Goal: Task Accomplishment & Management: Use online tool/utility

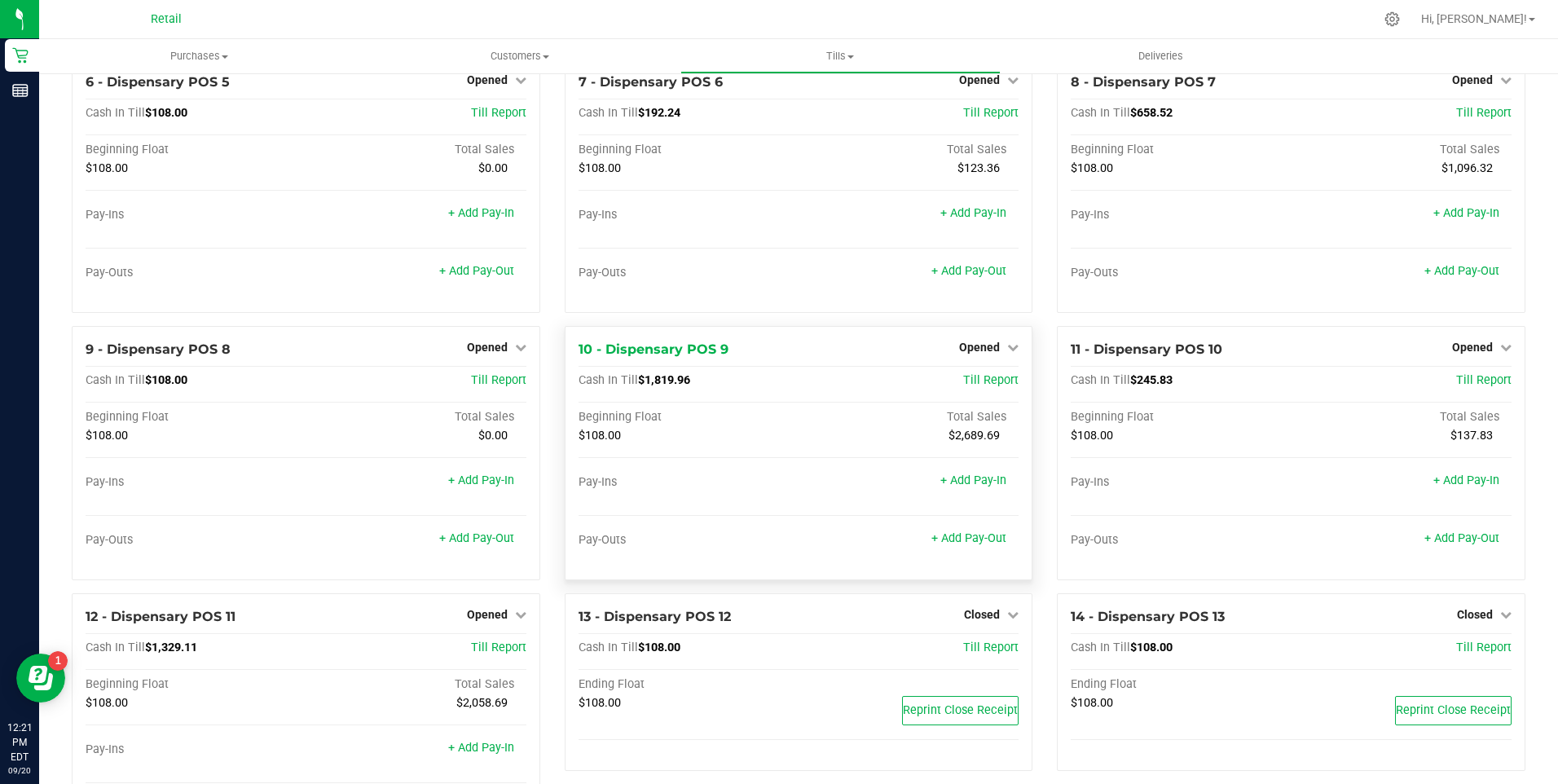
scroll to position [452, 0]
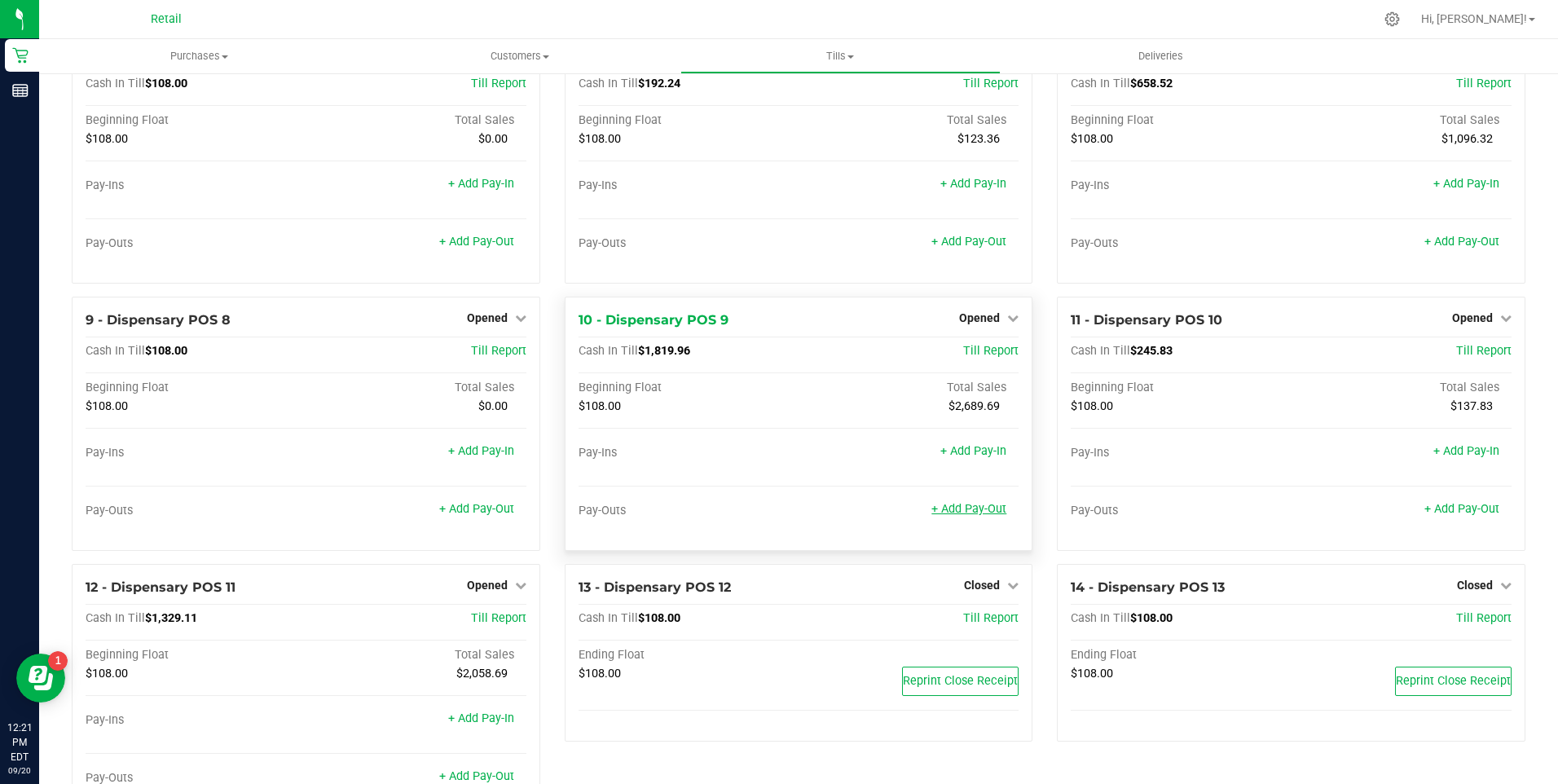
click at [964, 516] on link "+ Add Pay-Out" at bounding box center [969, 508] width 75 height 14
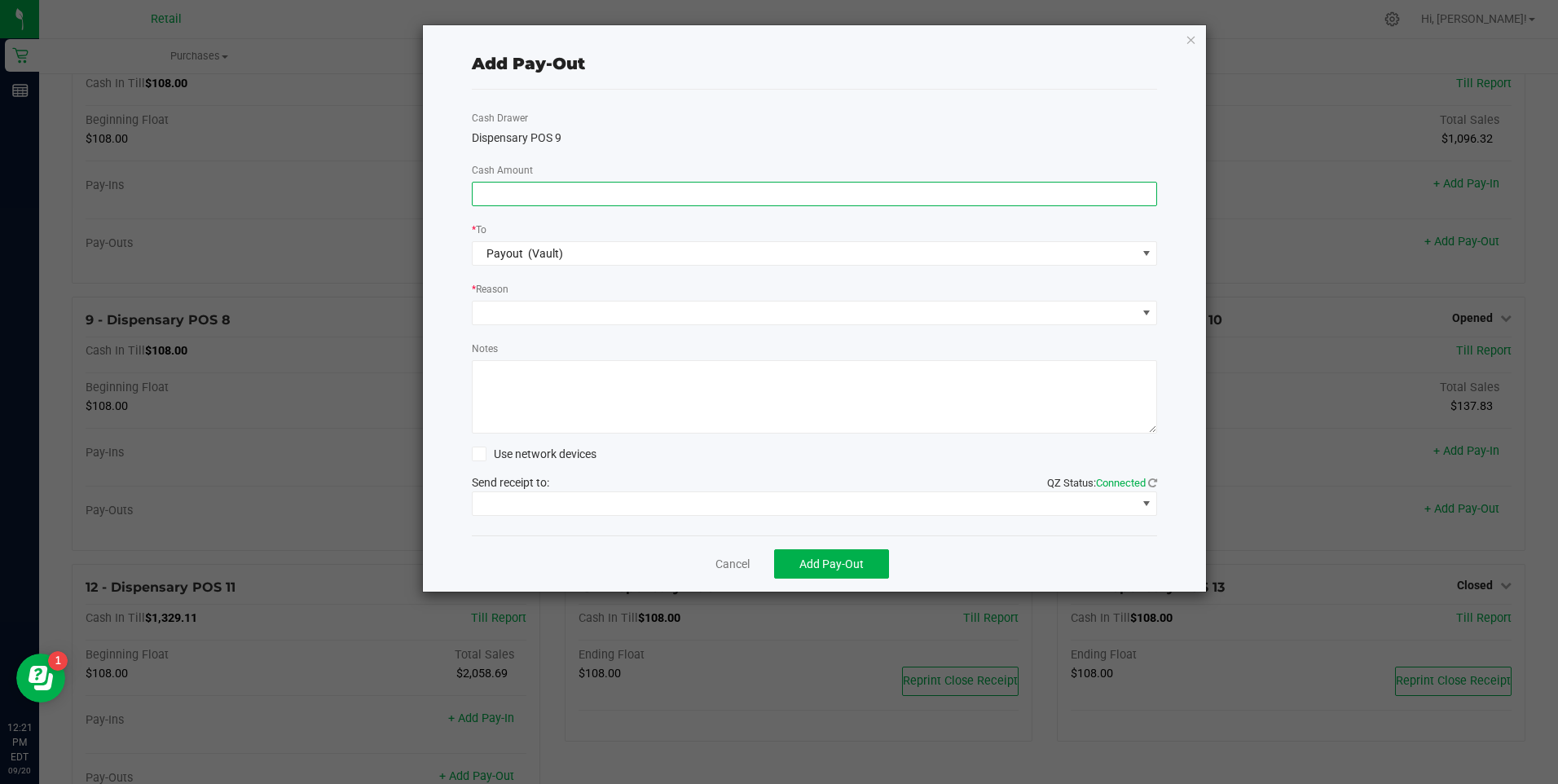
click at [556, 197] on input at bounding box center [815, 194] width 685 height 23
type input "$1,960.00"
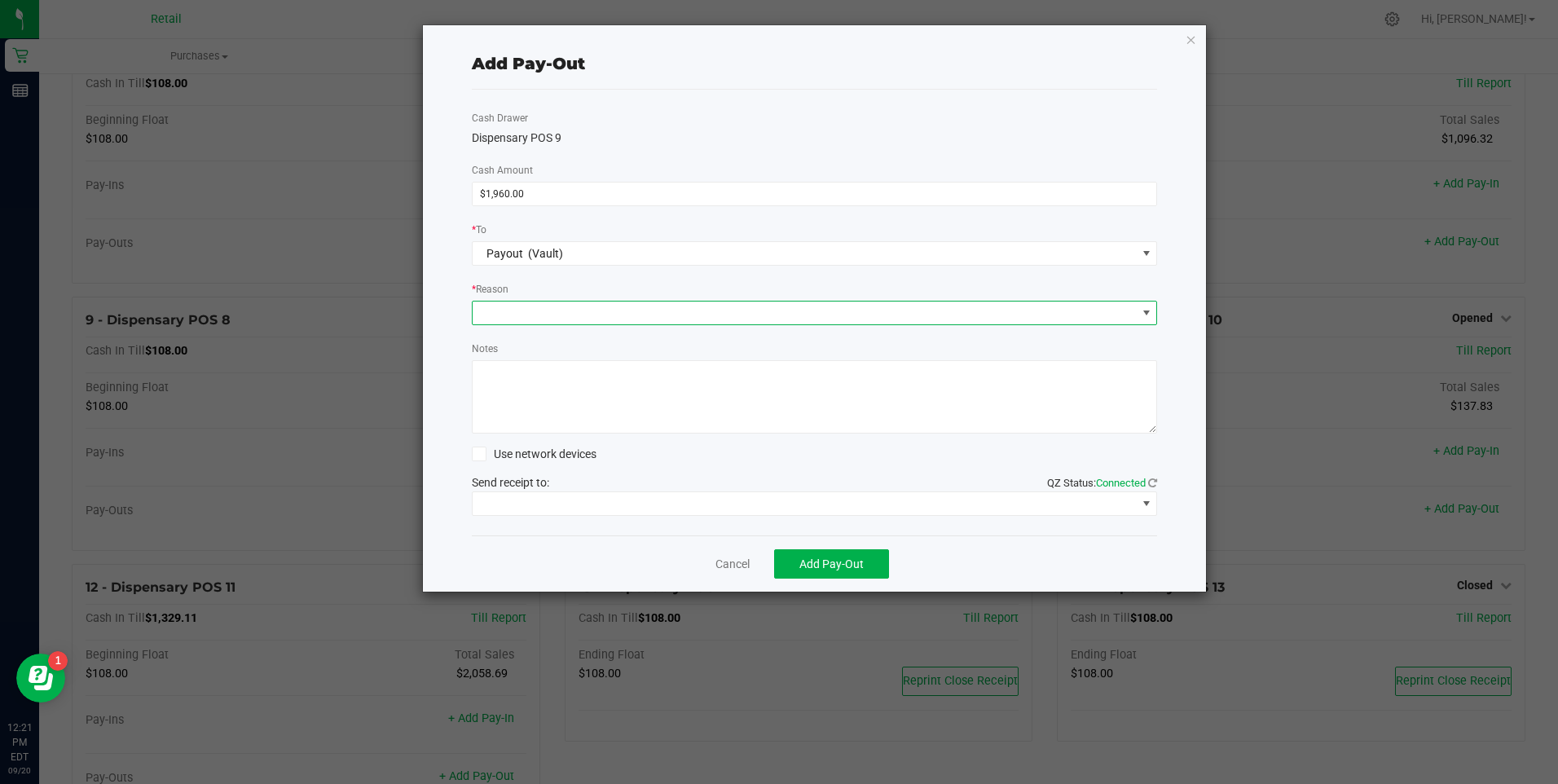
click at [524, 308] on span at bounding box center [805, 313] width 664 height 23
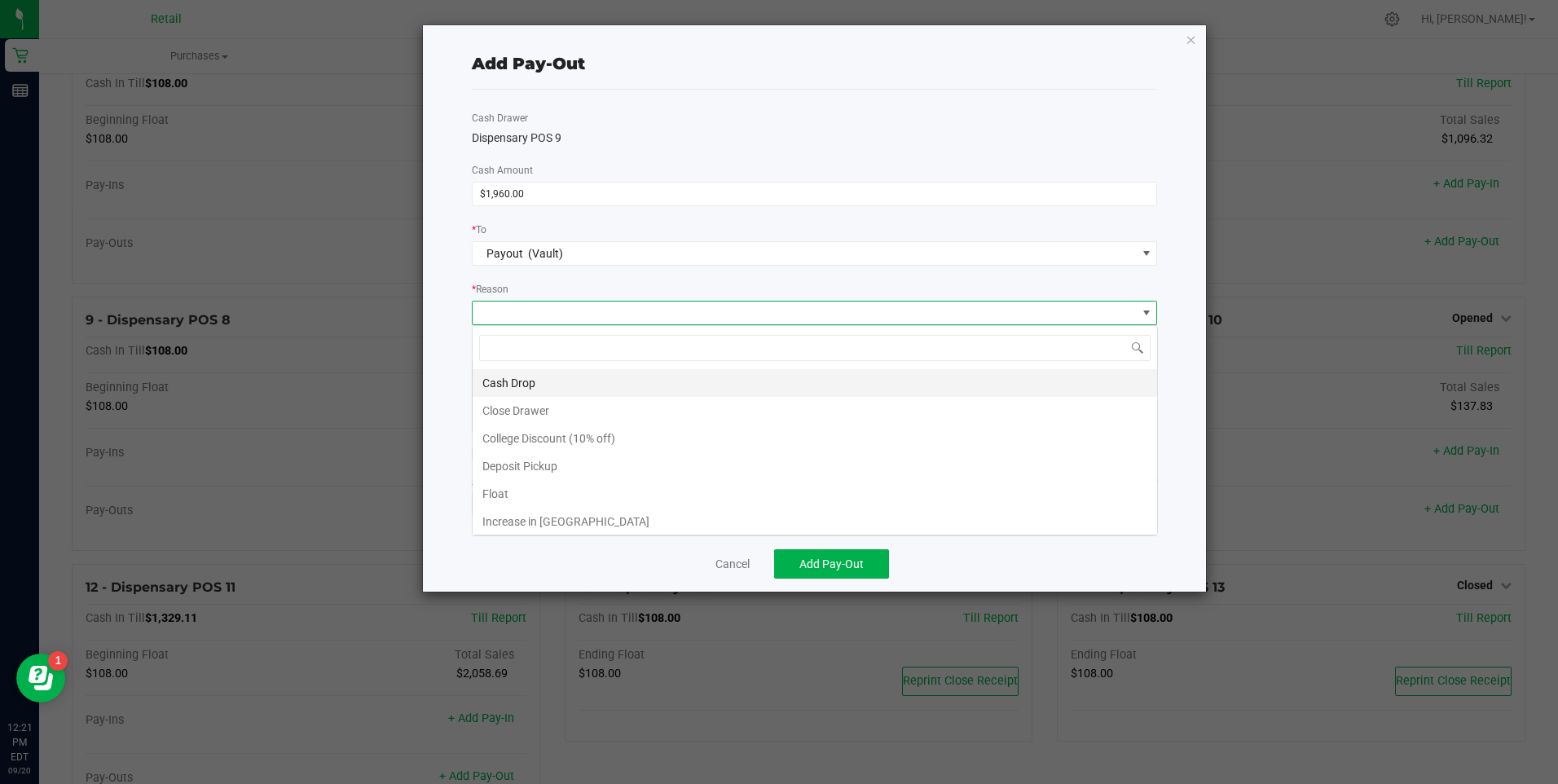
scroll to position [25, 685]
click at [499, 377] on li "Cash Drop" at bounding box center [815, 383] width 685 height 28
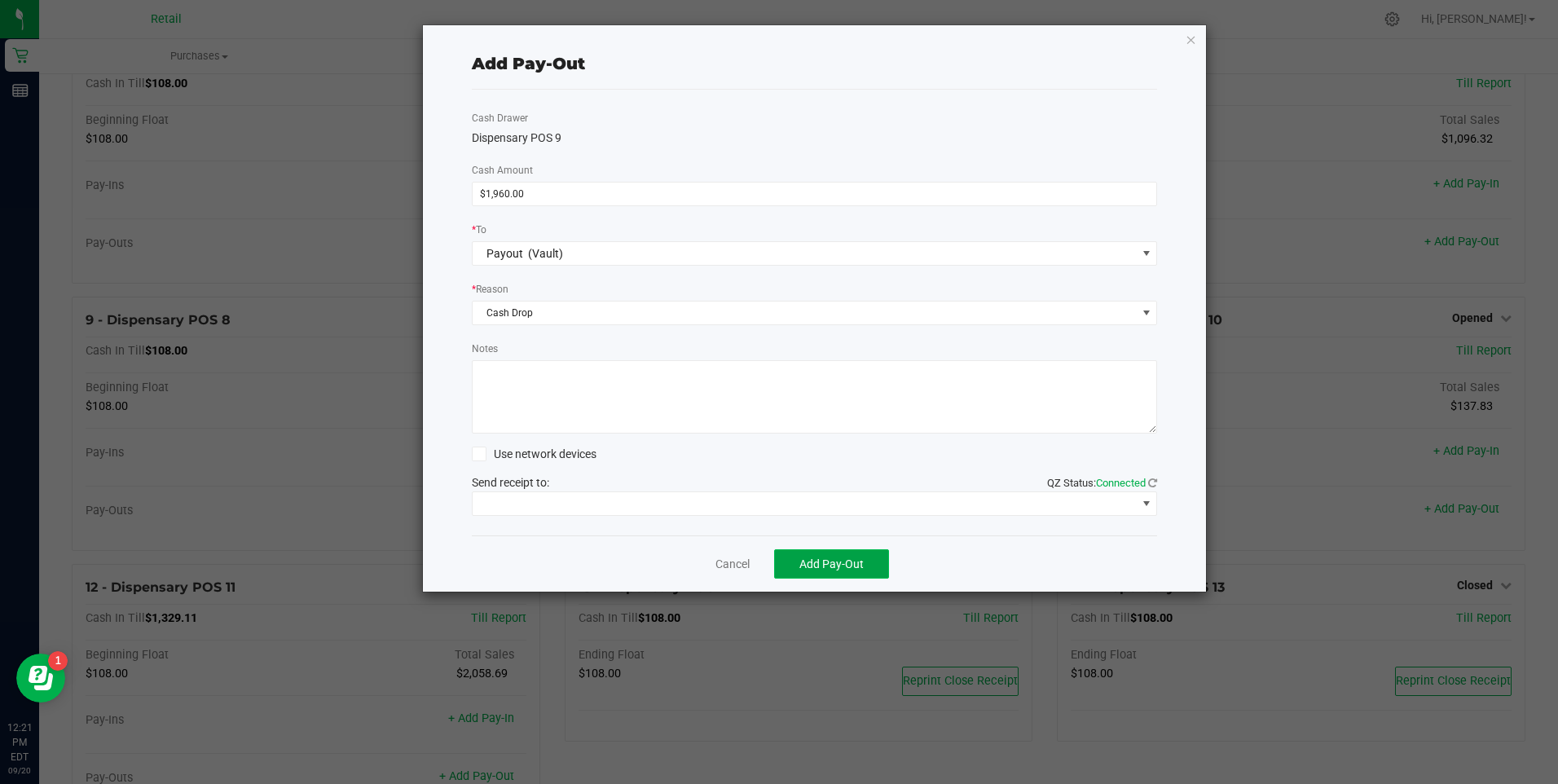
click at [808, 565] on span "Add Pay-Out" at bounding box center [832, 564] width 65 height 13
click at [731, 565] on link "Dismiss" at bounding box center [727, 565] width 39 height 17
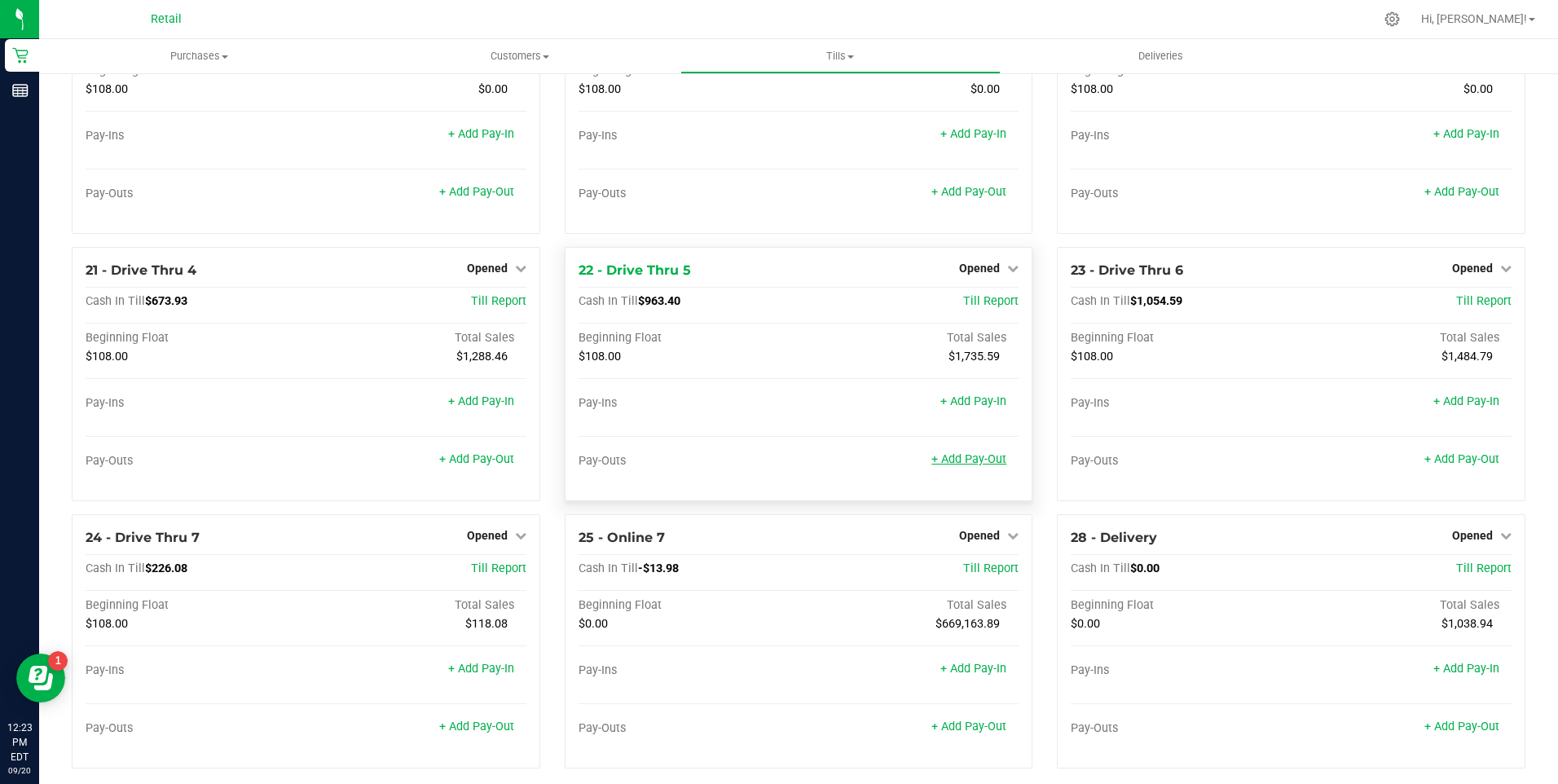
scroll to position [1616, 0]
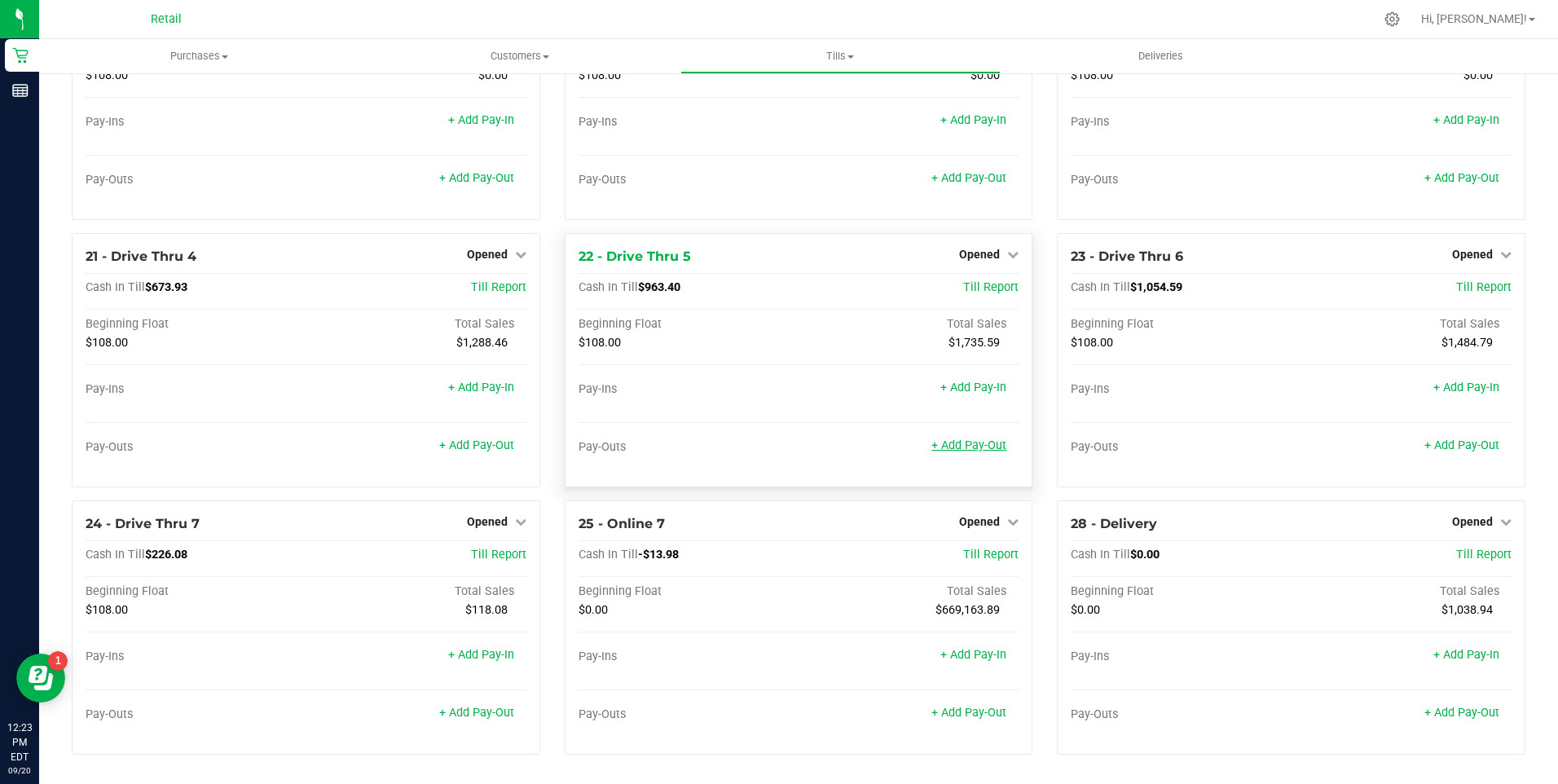
click at [972, 450] on link "+ Add Pay-Out" at bounding box center [969, 446] width 75 height 14
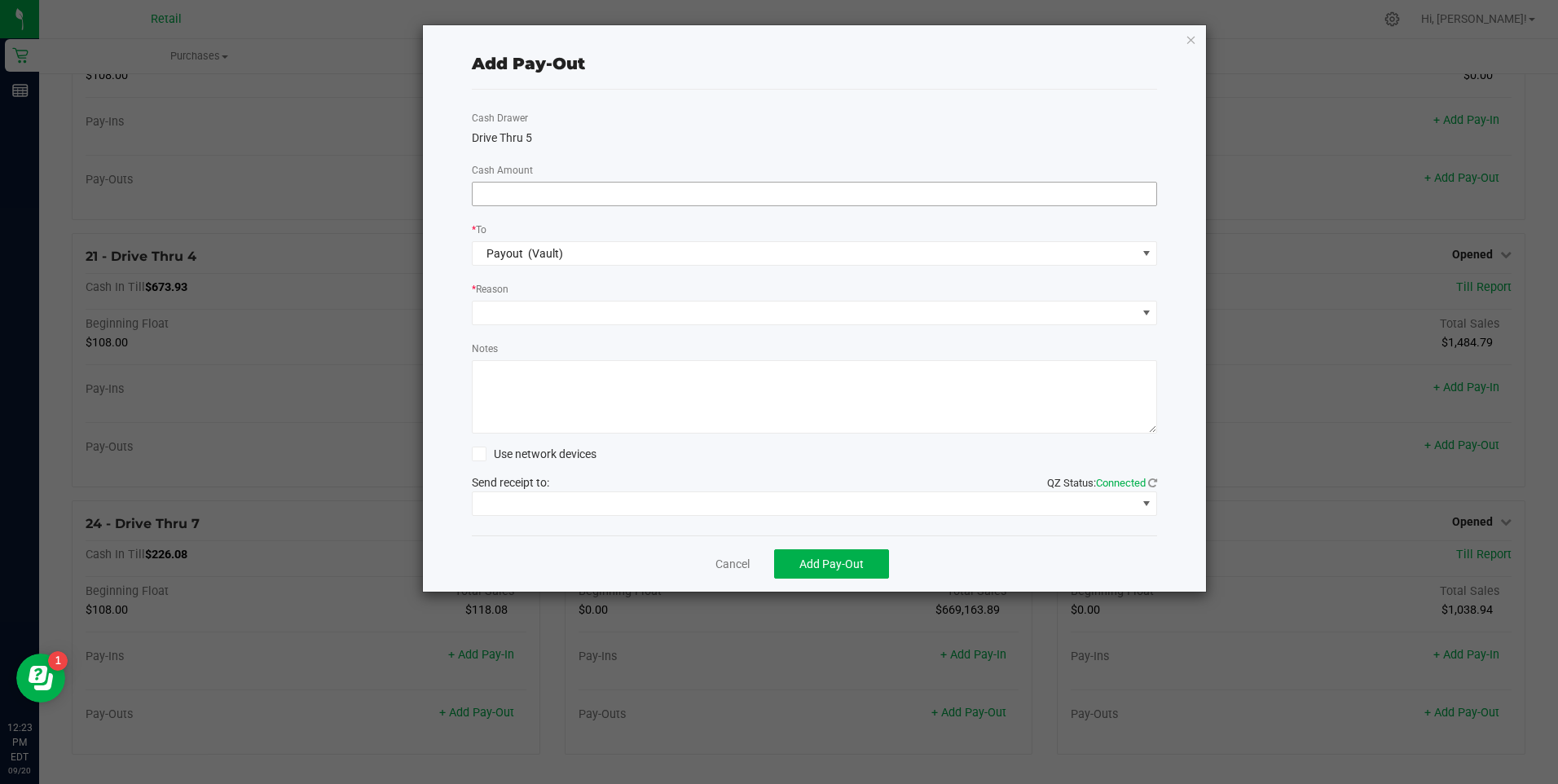
click at [657, 189] on input at bounding box center [815, 194] width 685 height 23
type input "$950.00"
click at [578, 309] on span at bounding box center [805, 313] width 664 height 23
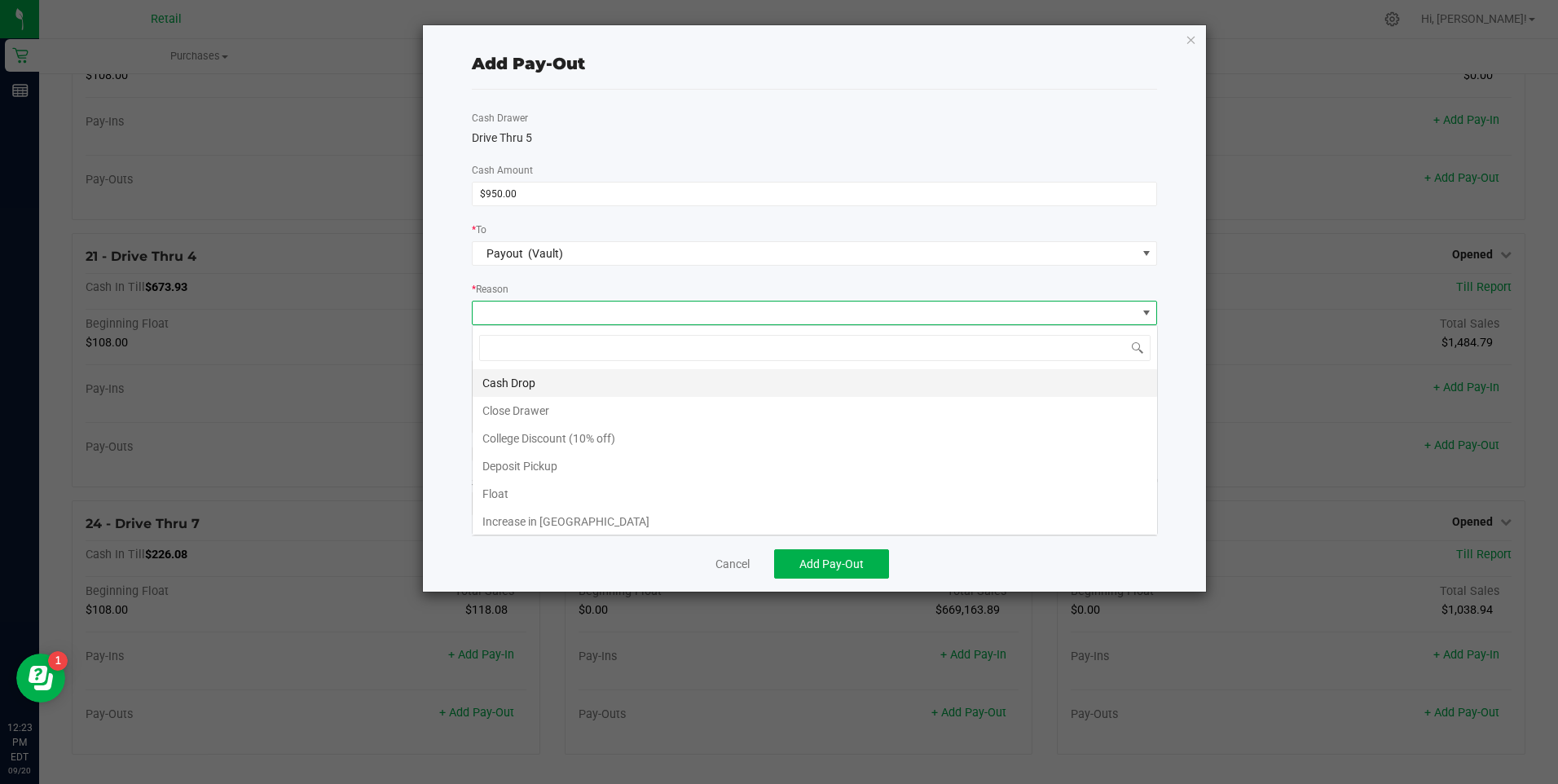
scroll to position [25, 685]
click at [540, 378] on li "Cash Drop" at bounding box center [815, 383] width 685 height 28
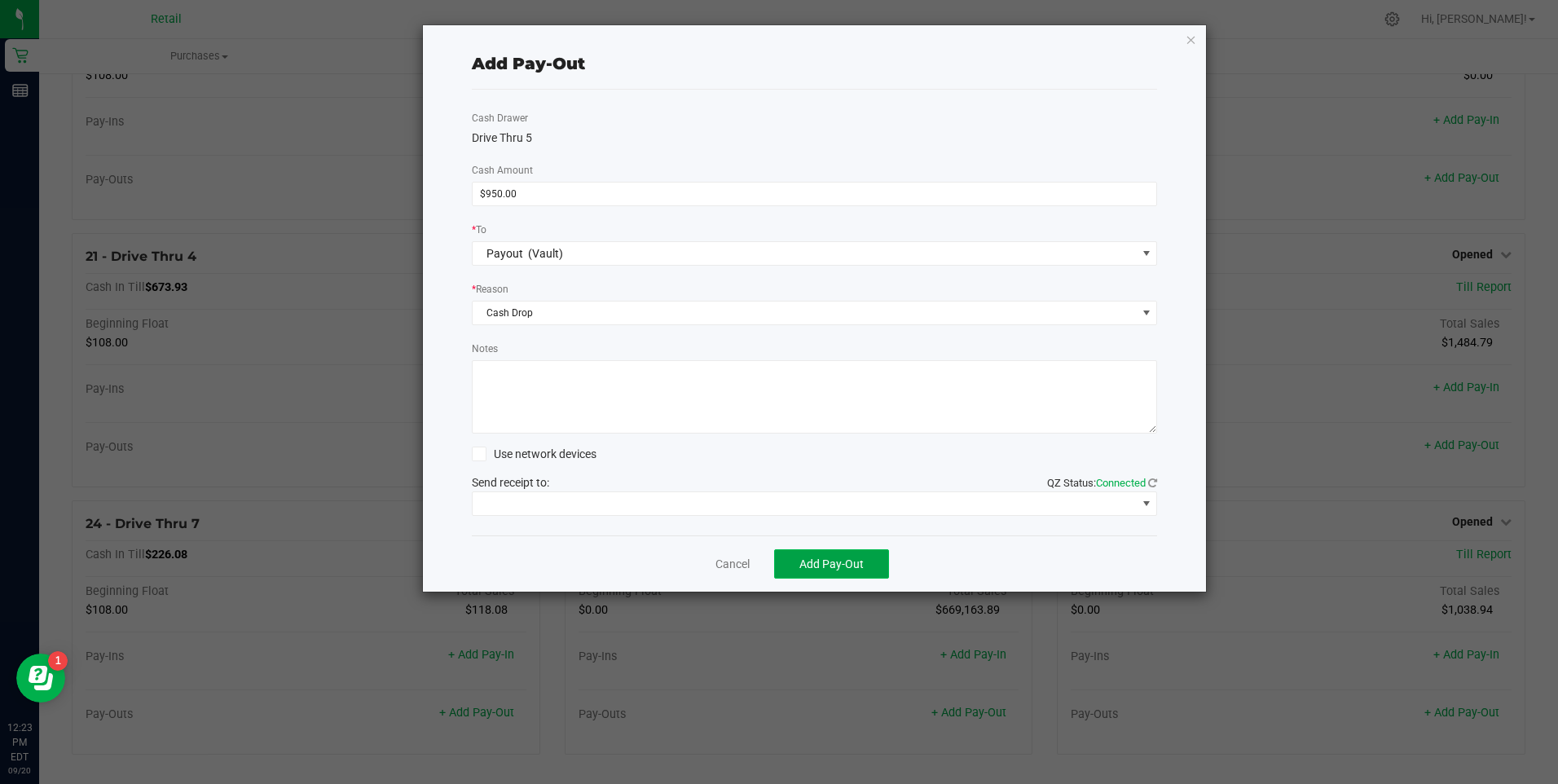
click at [818, 562] on span "Add Pay-Out" at bounding box center [832, 564] width 65 height 13
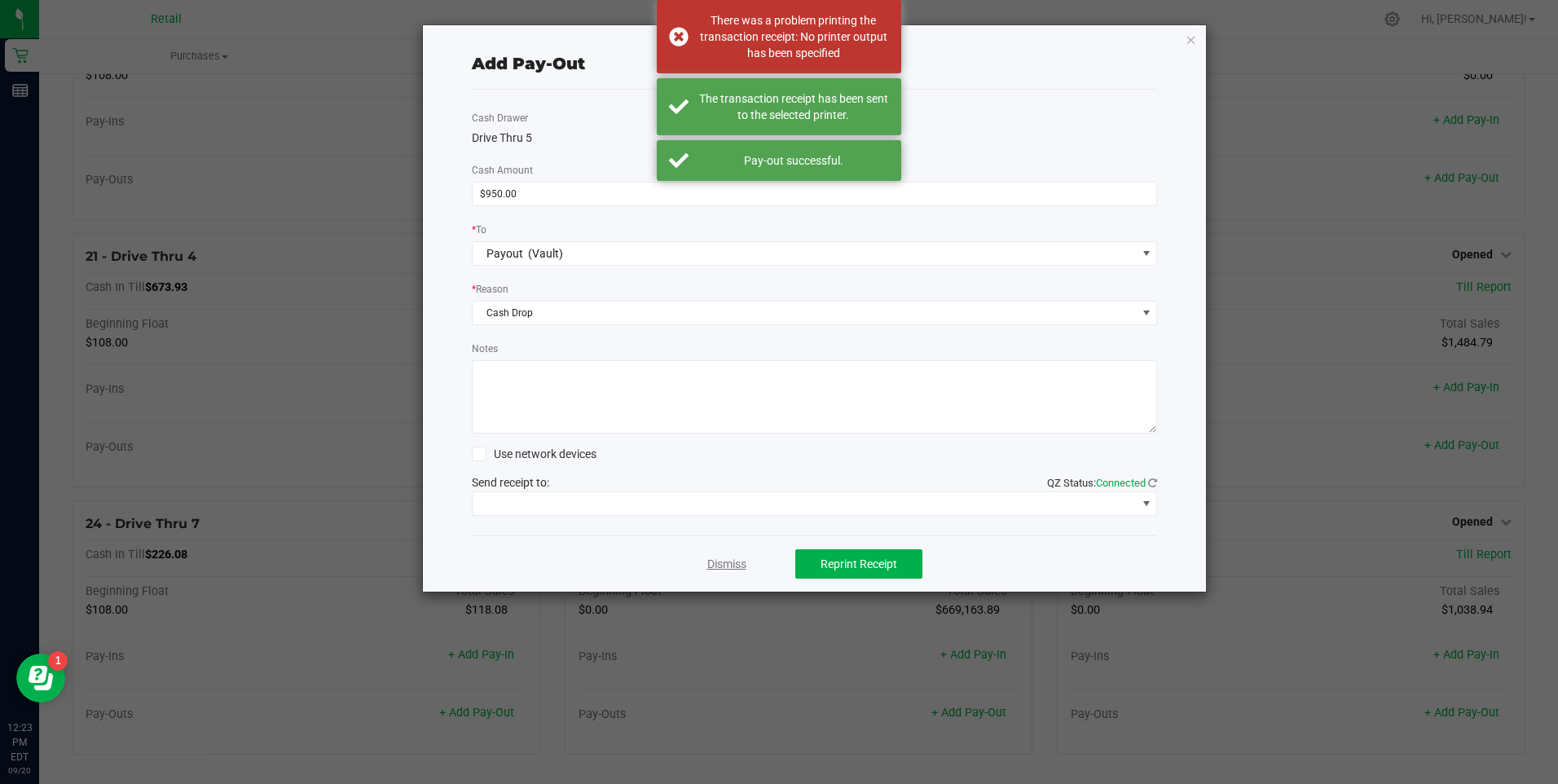
click at [728, 559] on link "Dismiss" at bounding box center [727, 565] width 39 height 17
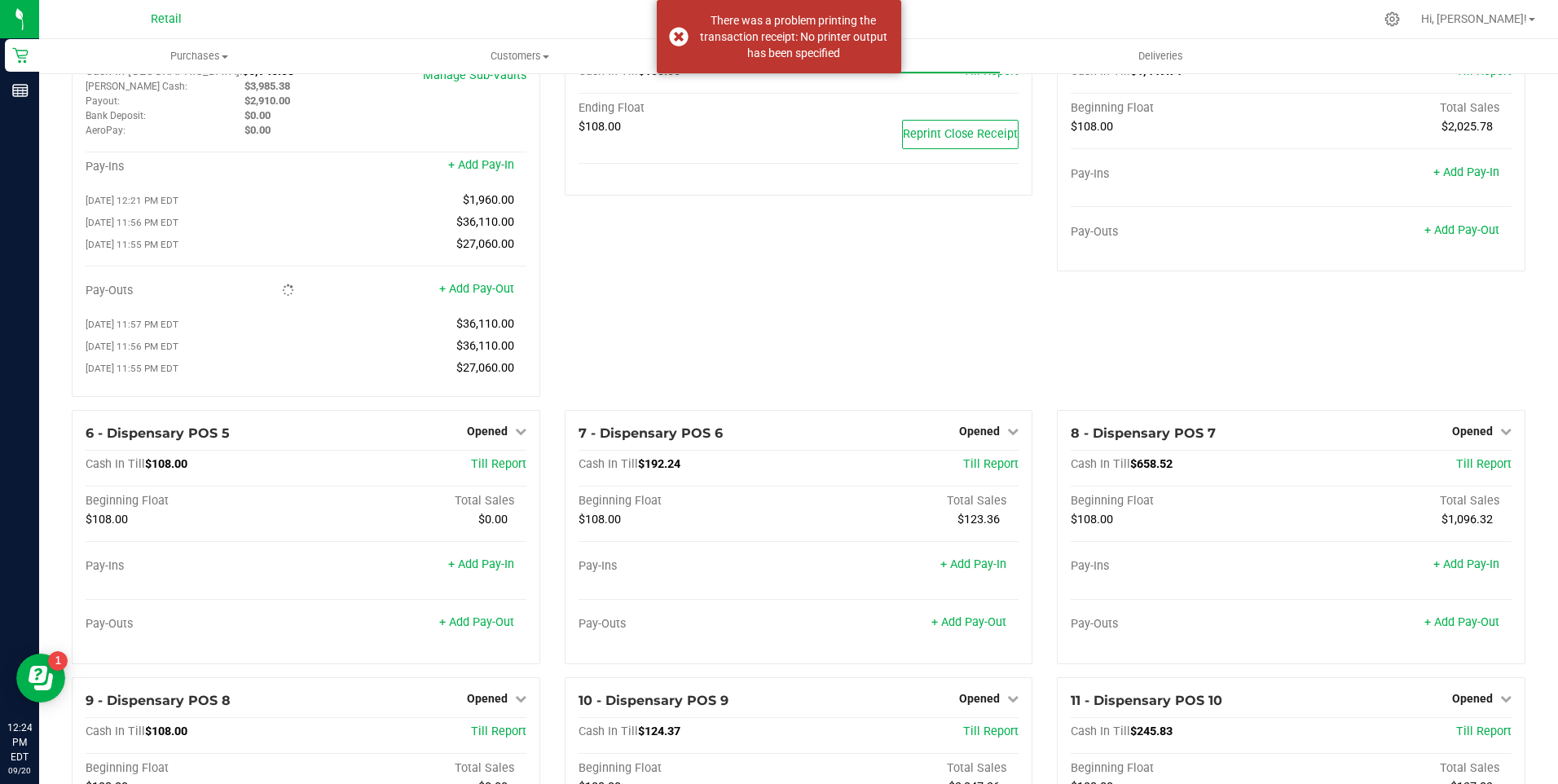
scroll to position [0, 0]
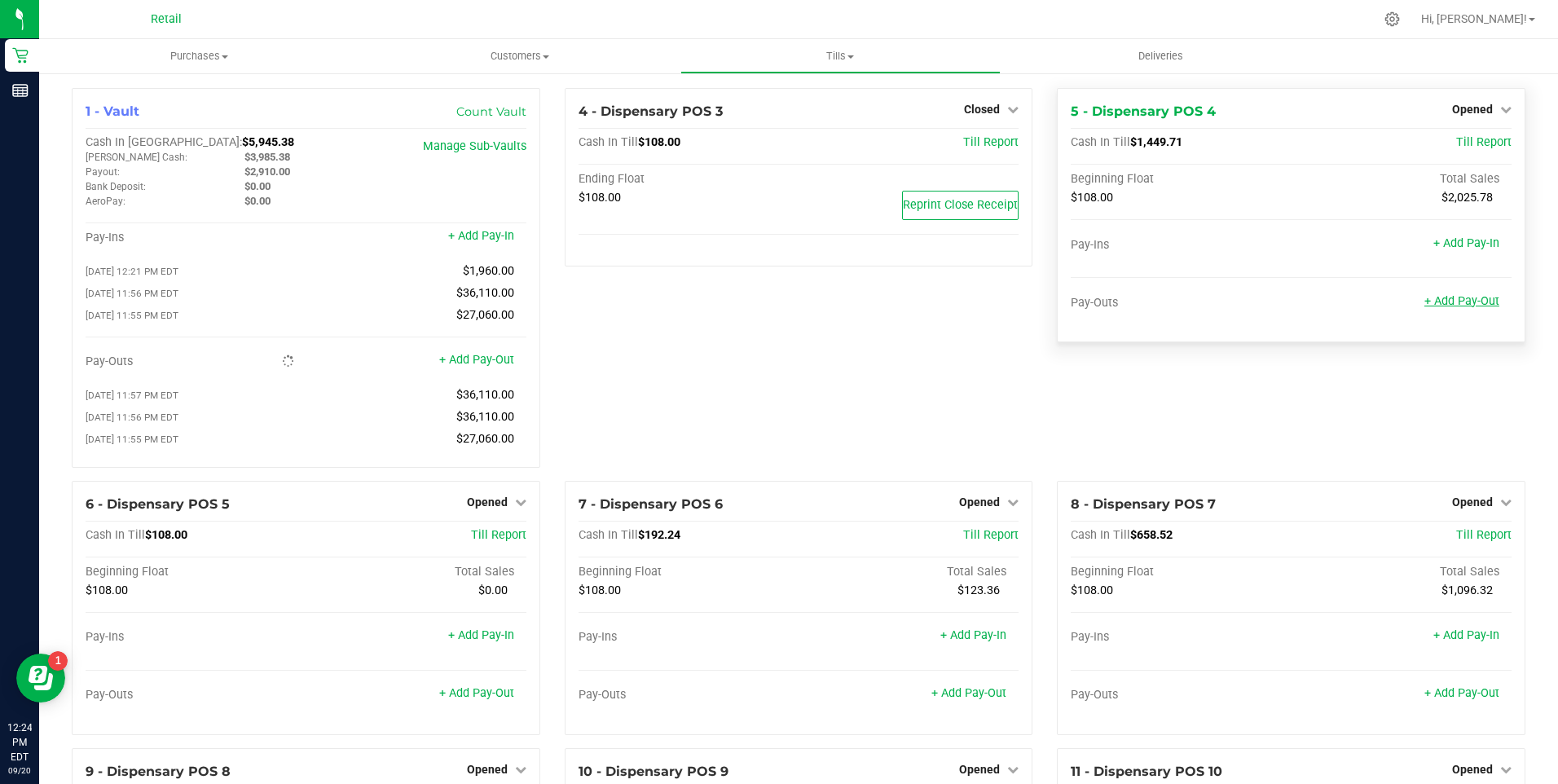
click at [1440, 296] on link "+ Add Pay-Out" at bounding box center [1462, 301] width 75 height 14
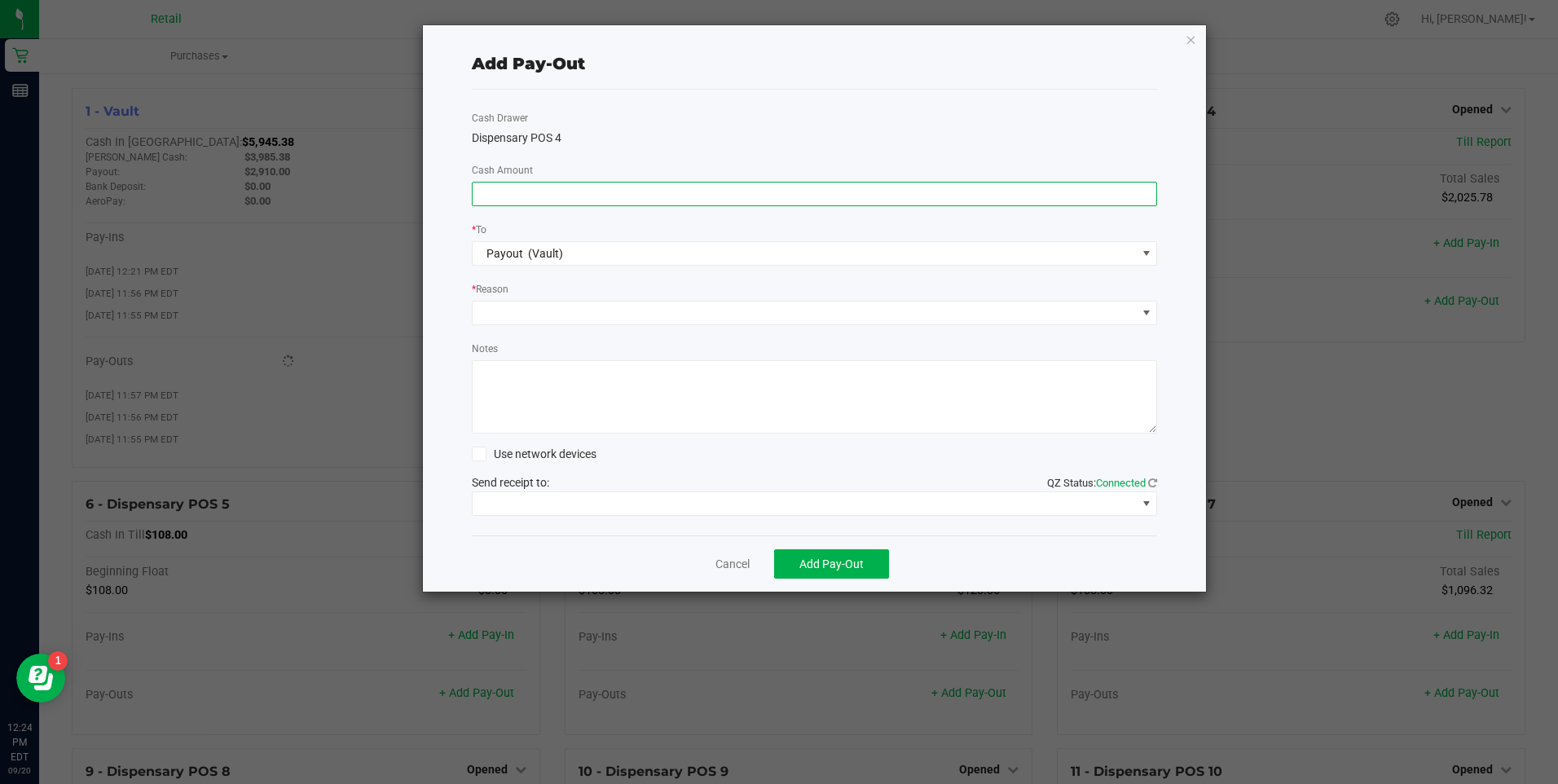
click at [823, 183] on input at bounding box center [815, 194] width 685 height 23
type input "$1,280.00"
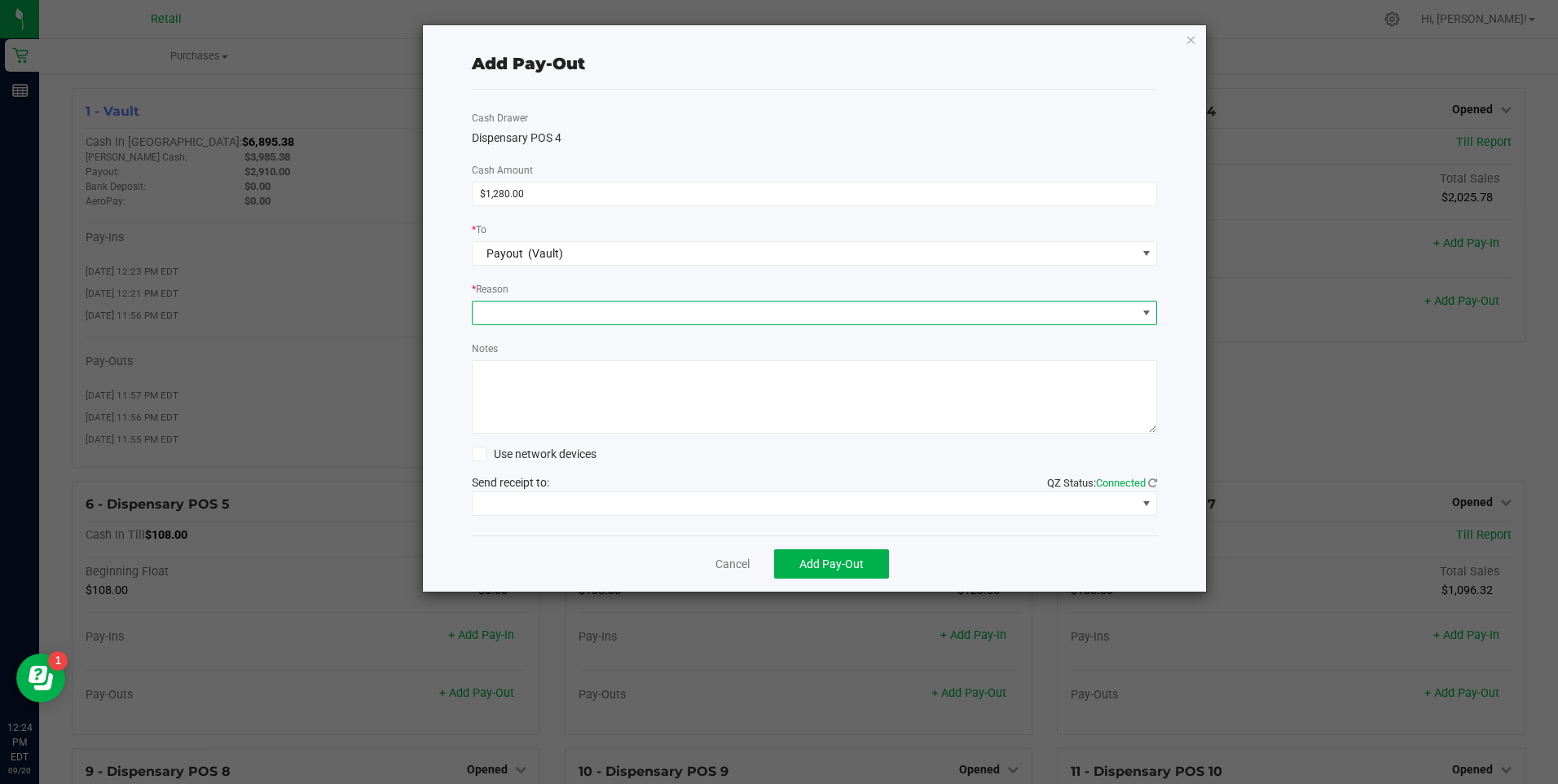
click at [581, 311] on span at bounding box center [805, 313] width 664 height 23
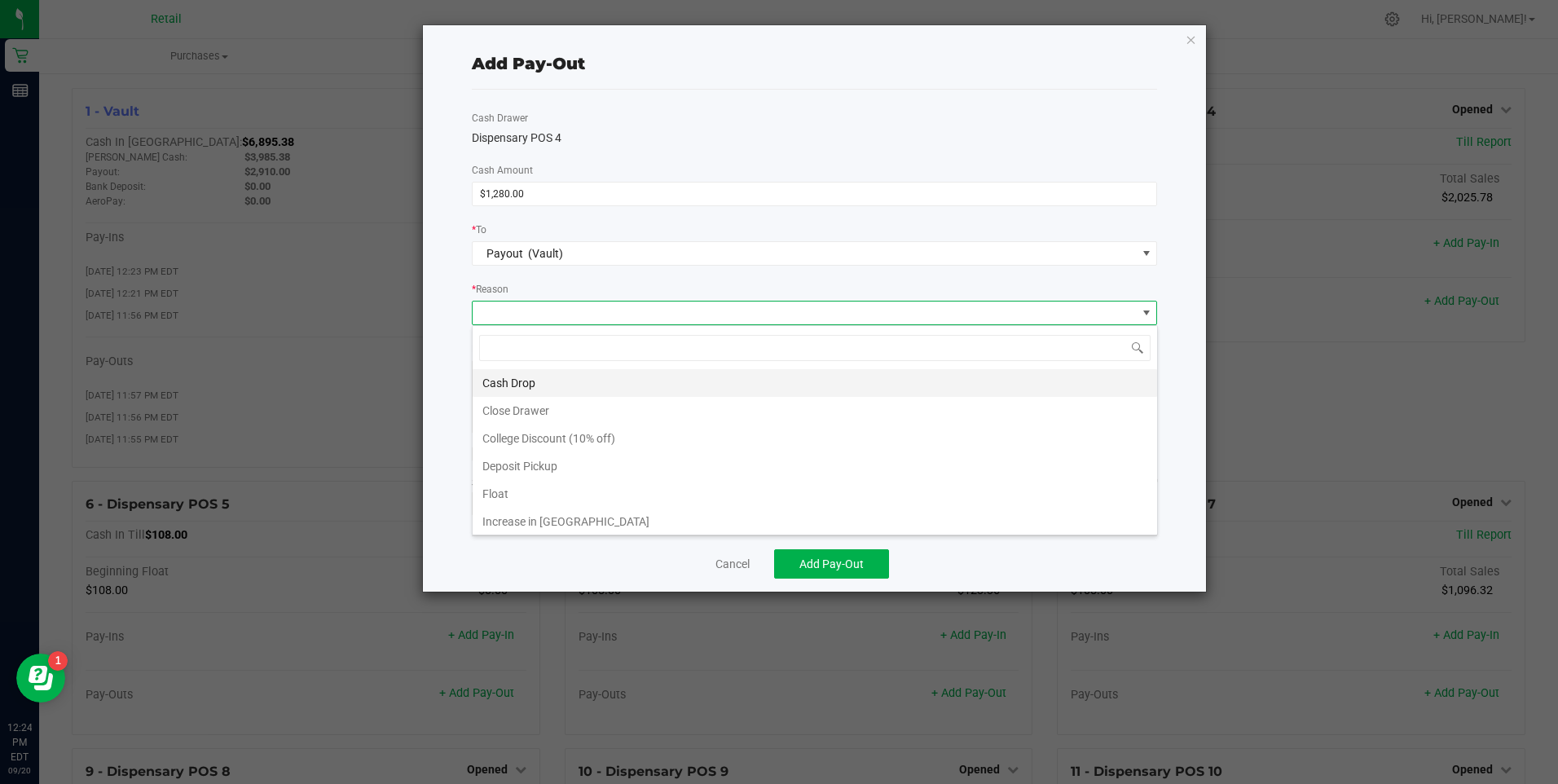
scroll to position [25, 685]
click at [548, 379] on li "Cash Drop" at bounding box center [815, 383] width 685 height 28
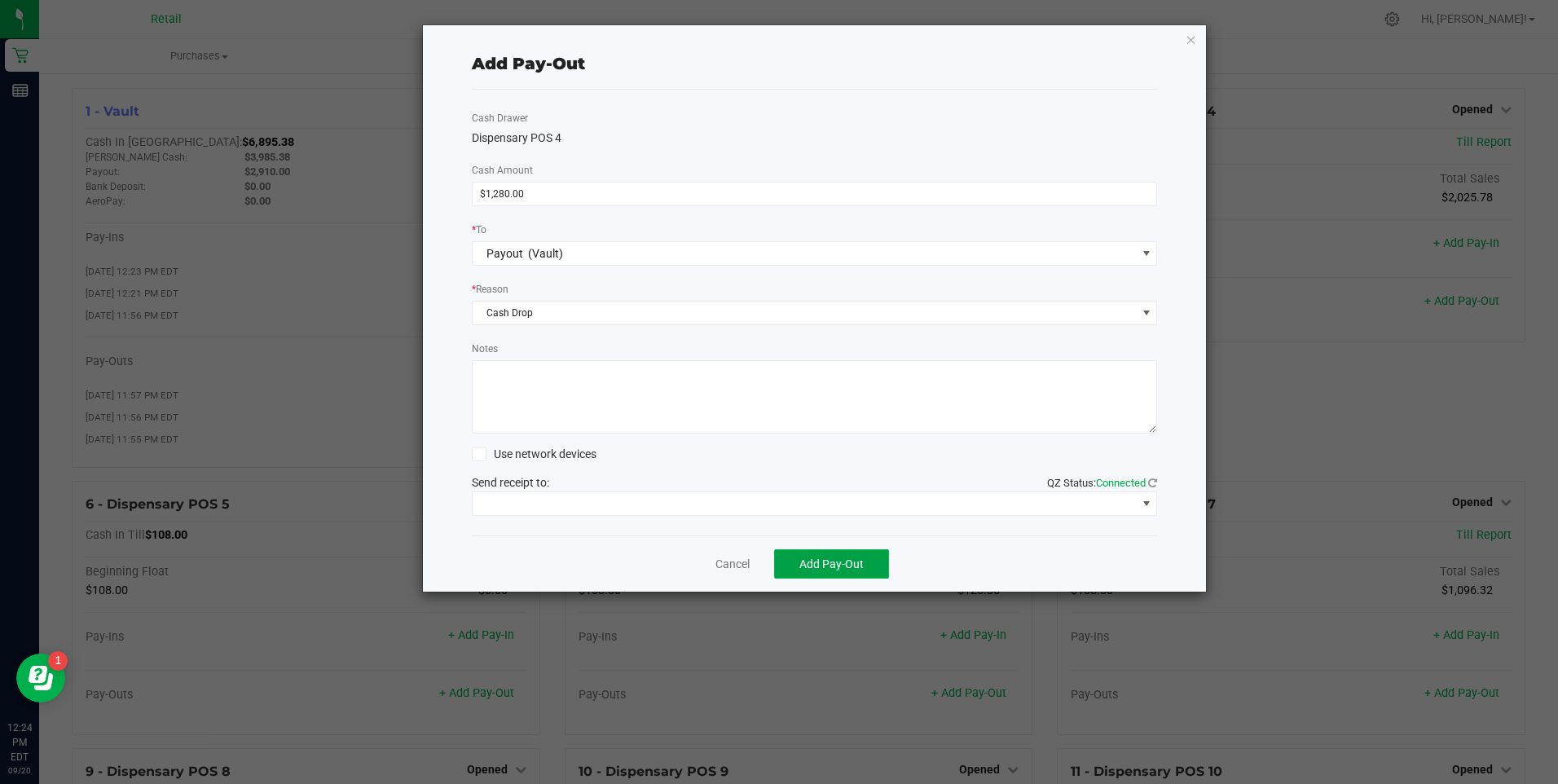
click at [852, 563] on span "Add Pay-Out" at bounding box center [832, 564] width 65 height 13
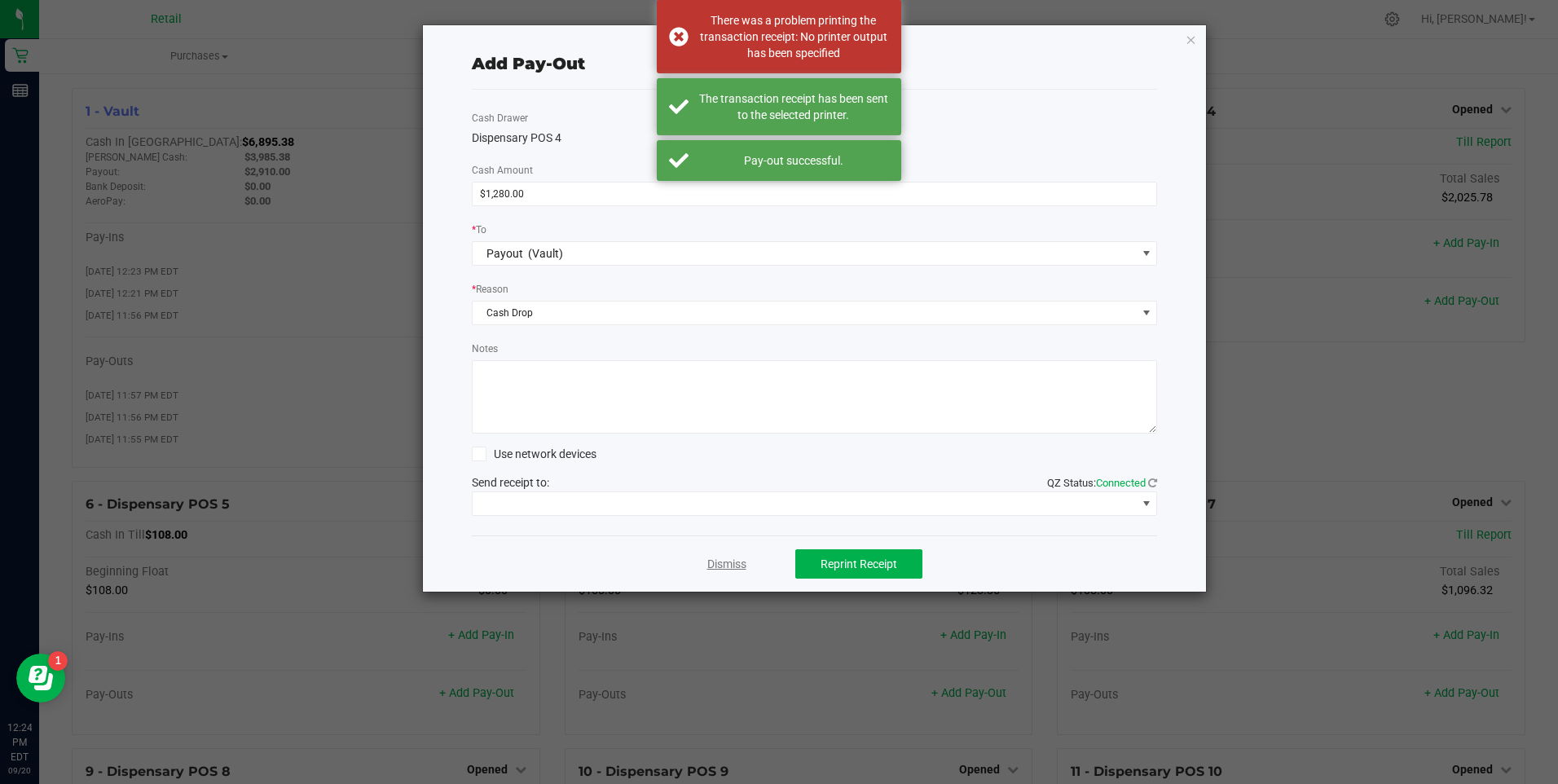
click at [719, 564] on link "Dismiss" at bounding box center [727, 565] width 39 height 17
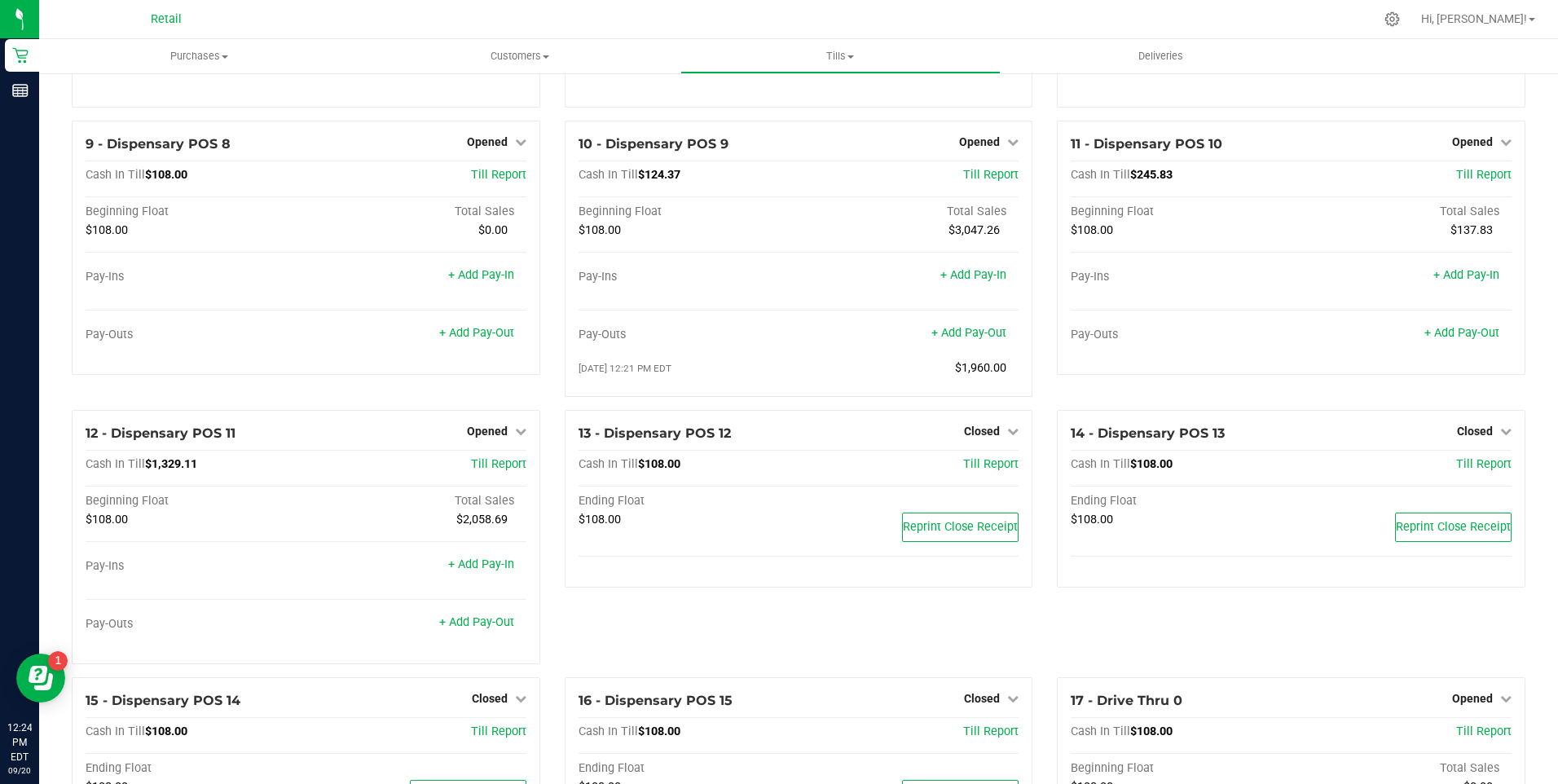
scroll to position [652, 0]
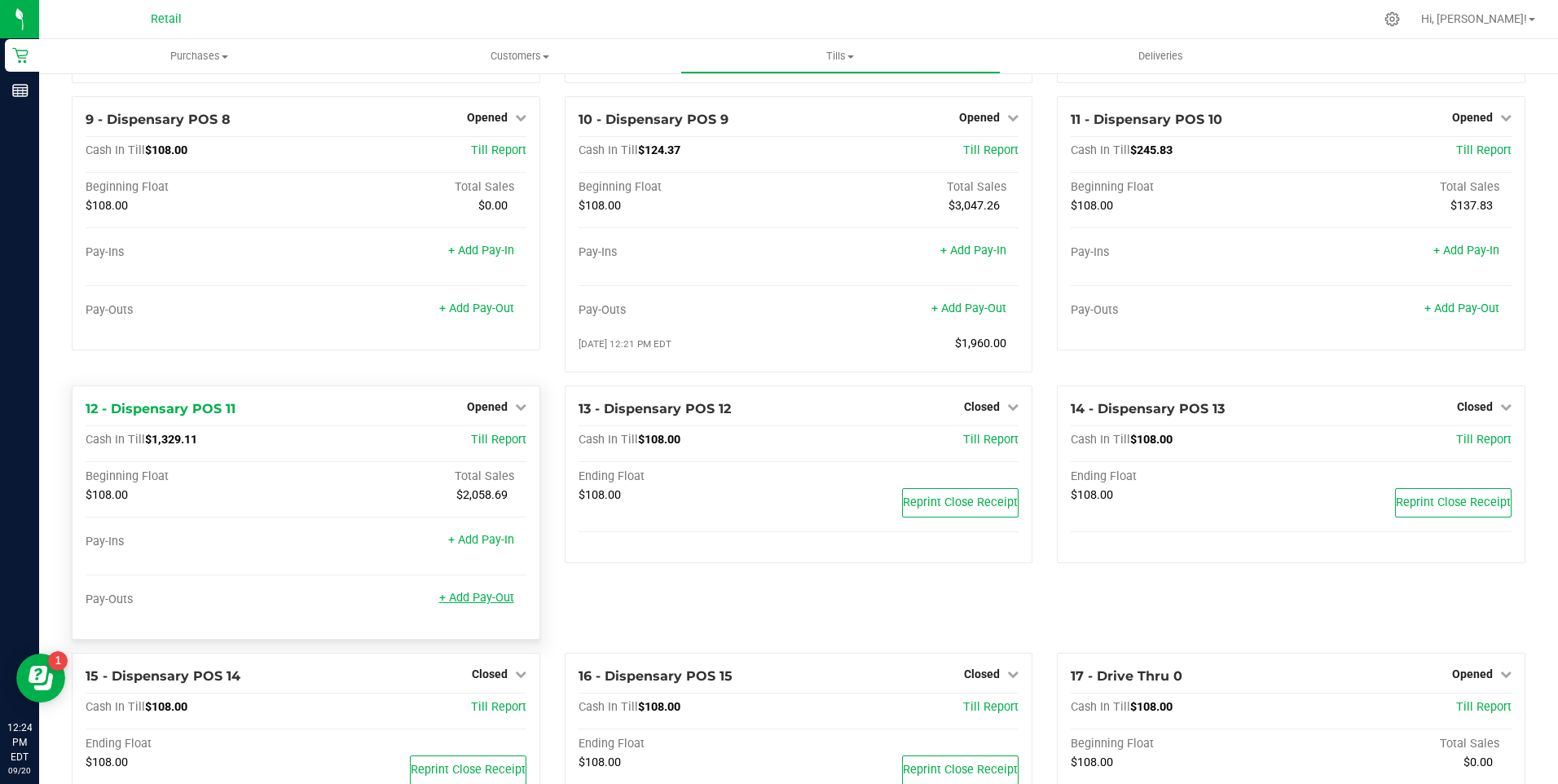
click at [459, 605] on link "+ Add Pay-Out" at bounding box center [477, 598] width 75 height 14
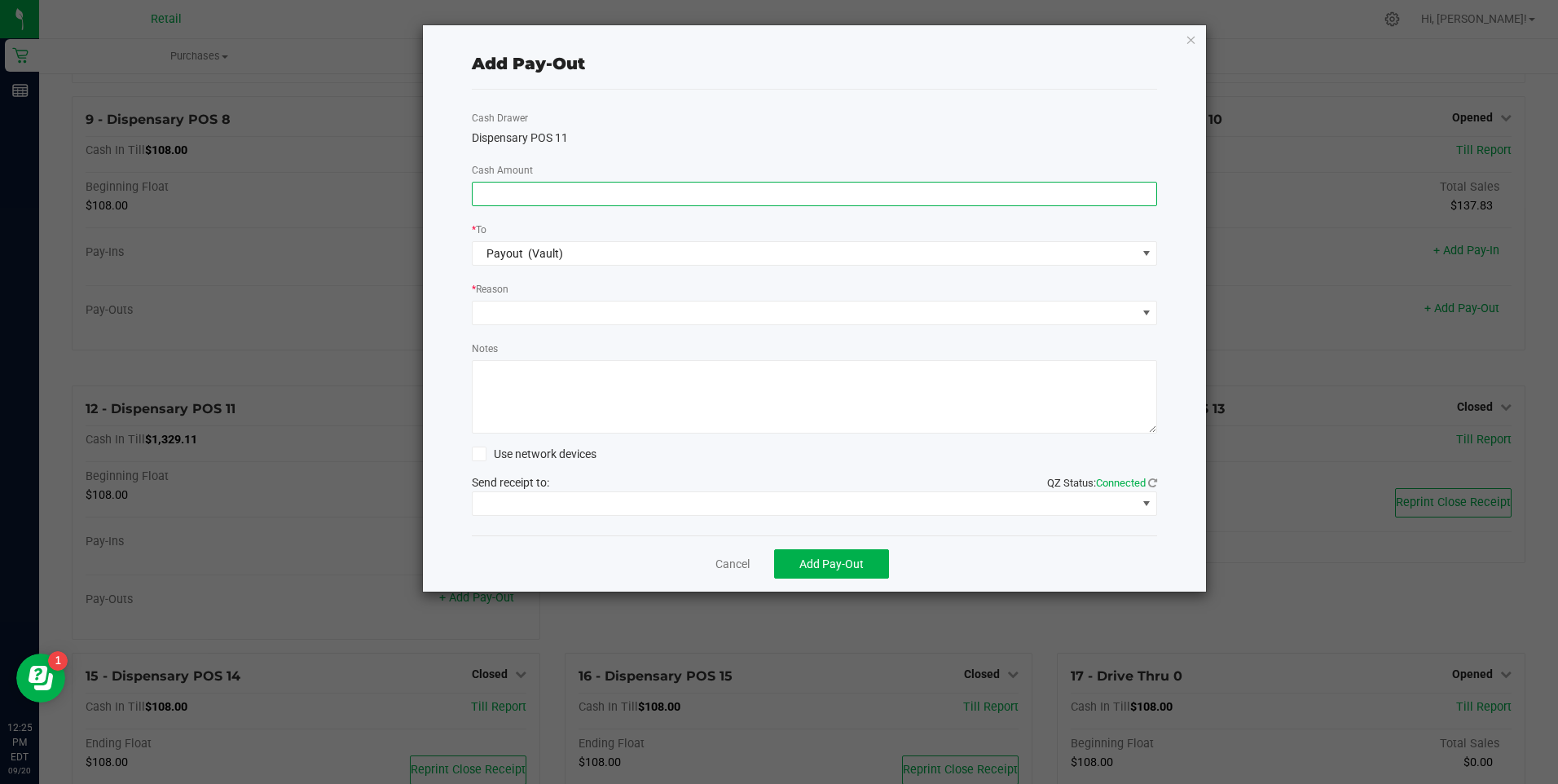
click at [605, 189] on input at bounding box center [815, 194] width 685 height 23
type input "$1,240.00"
click at [528, 312] on span at bounding box center [805, 313] width 664 height 23
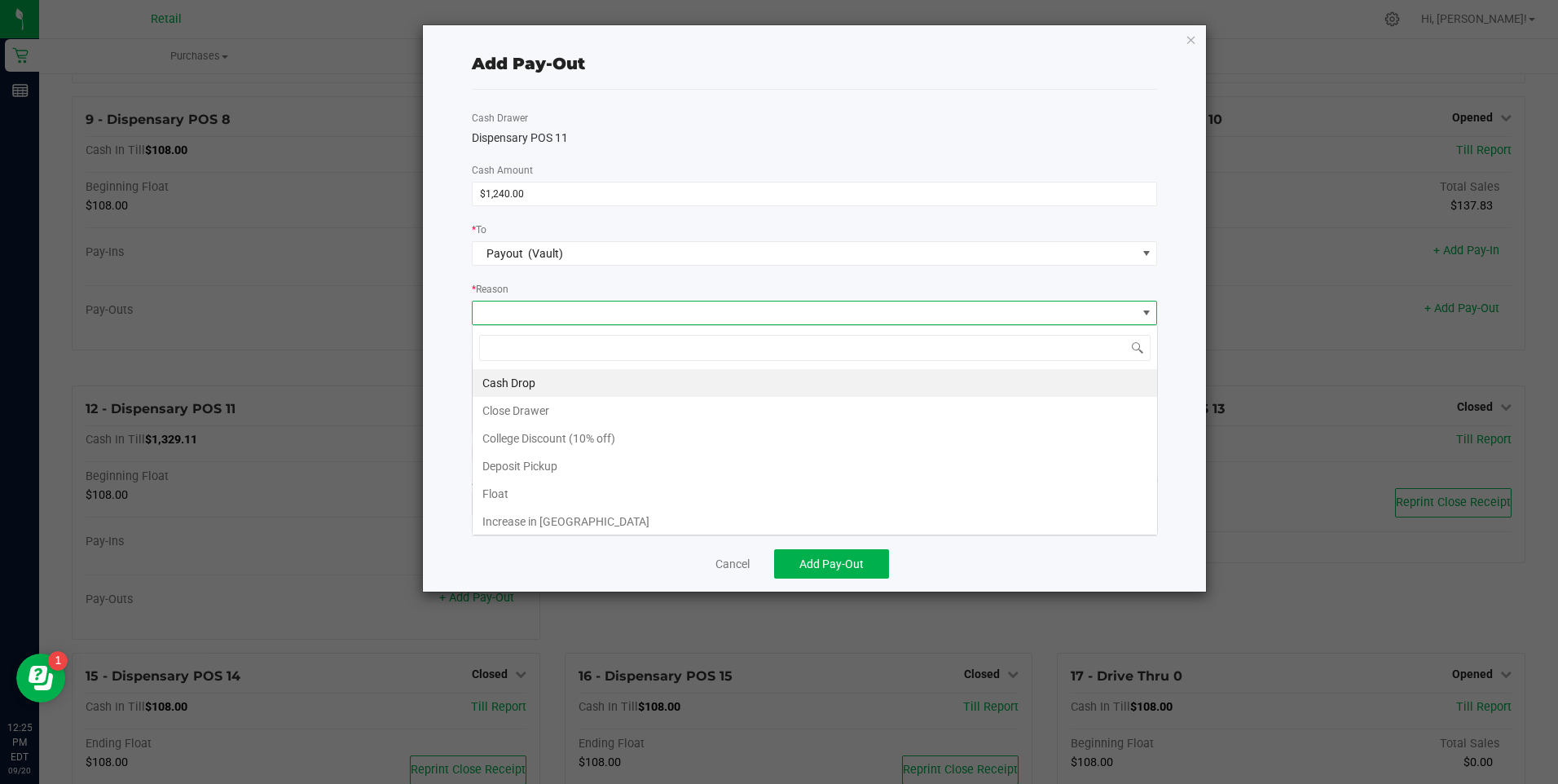
scroll to position [25, 685]
click at [509, 384] on li "Cash Drop" at bounding box center [815, 383] width 685 height 28
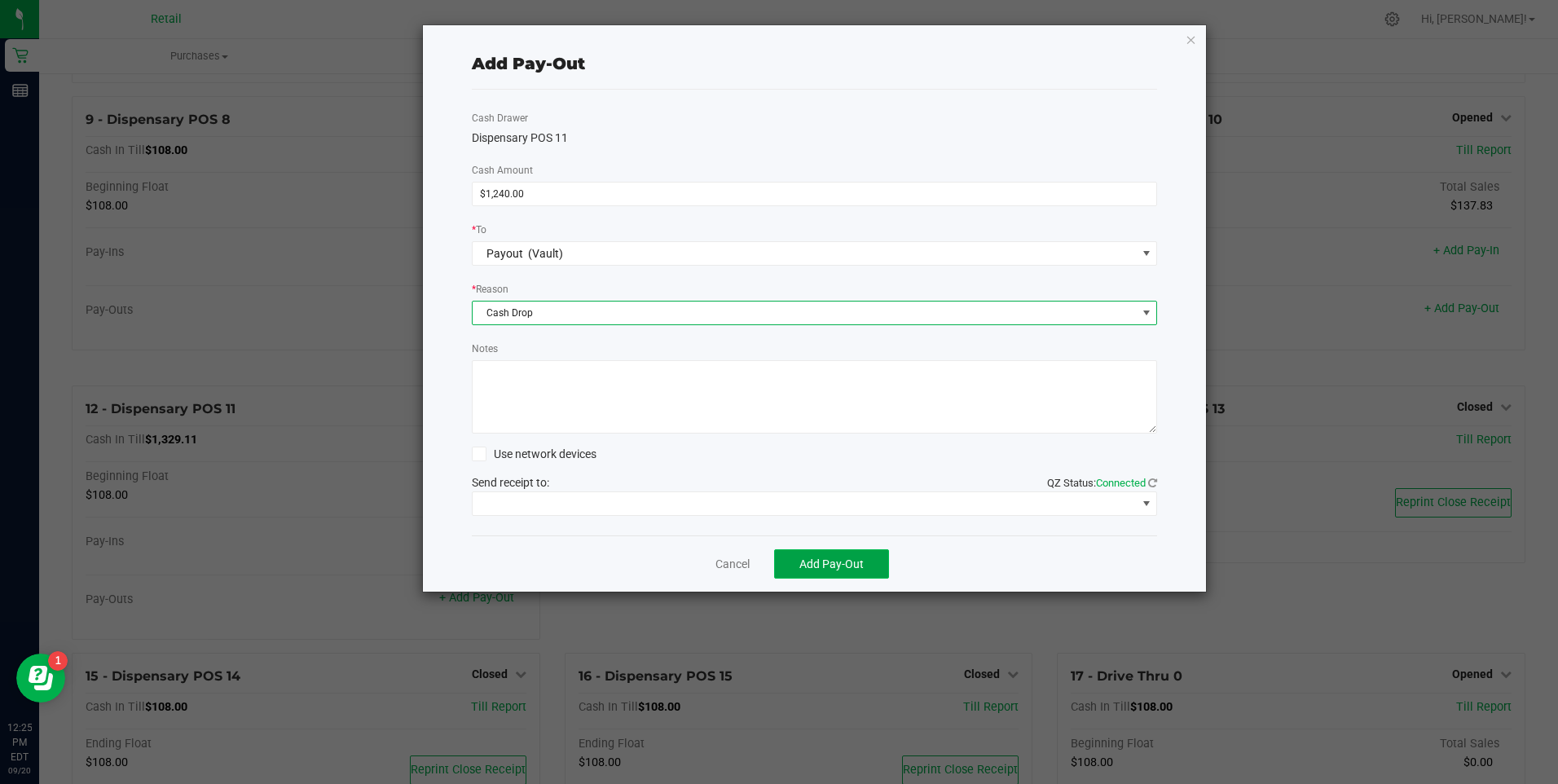
click at [809, 558] on span "Add Pay-Out" at bounding box center [832, 564] width 65 height 13
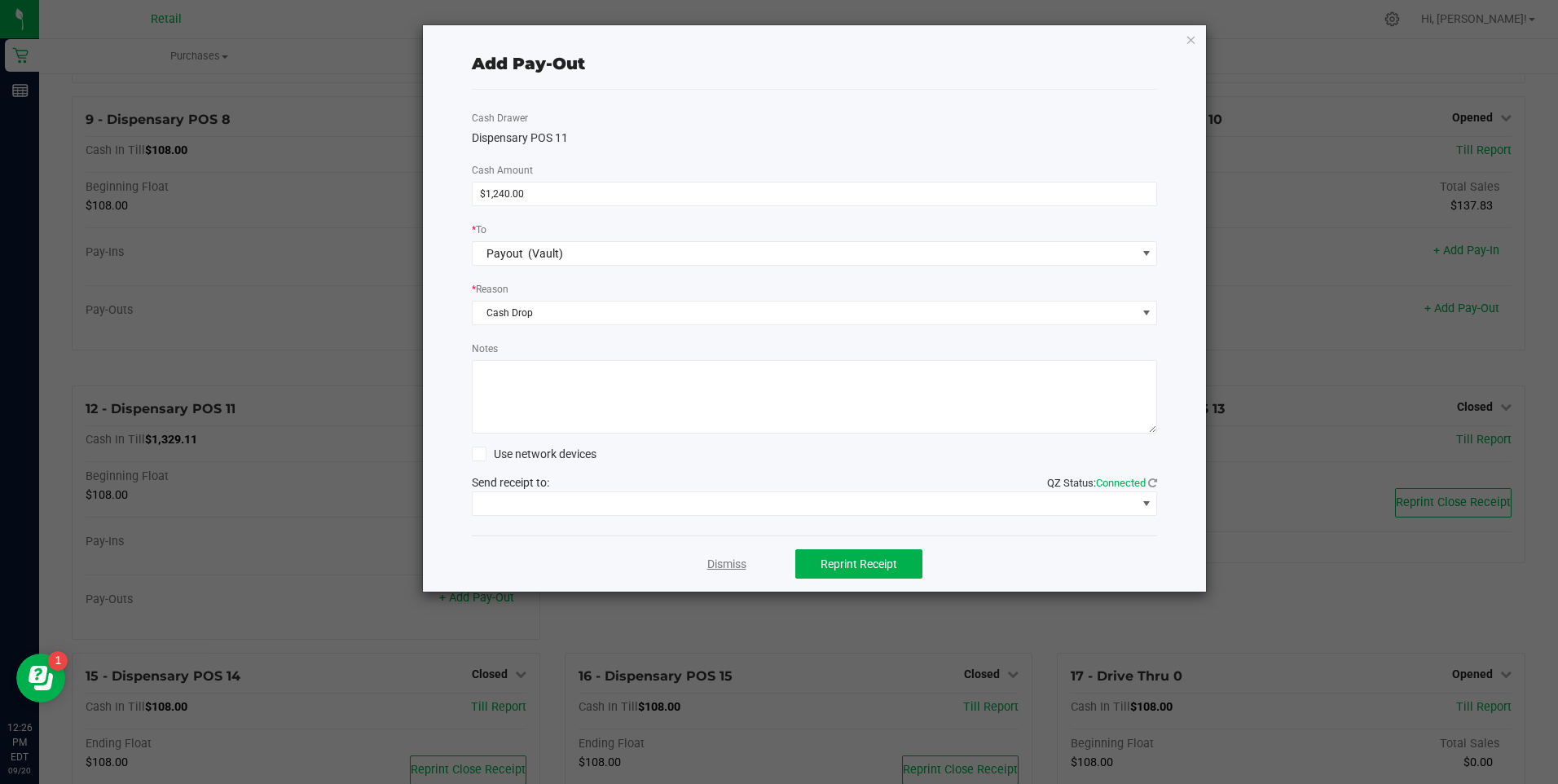
click at [726, 560] on link "Dismiss" at bounding box center [727, 565] width 39 height 17
